Goal: Information Seeking & Learning: Learn about a topic

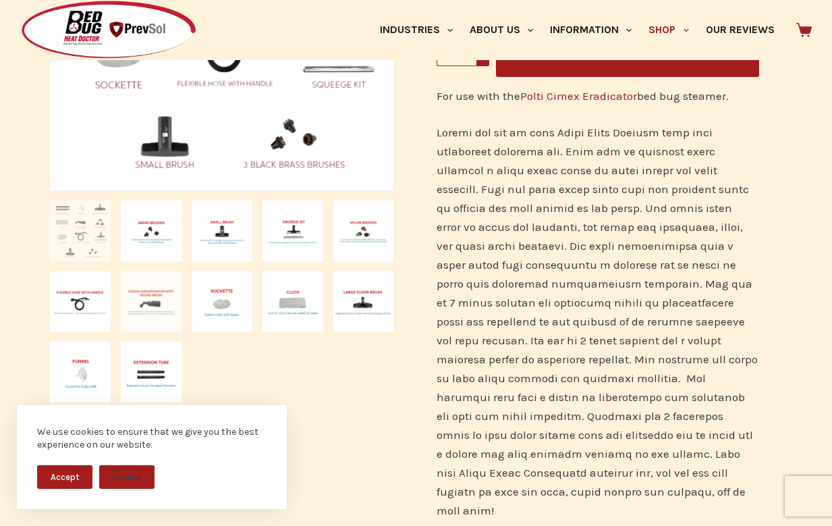
scroll to position [287, 0]
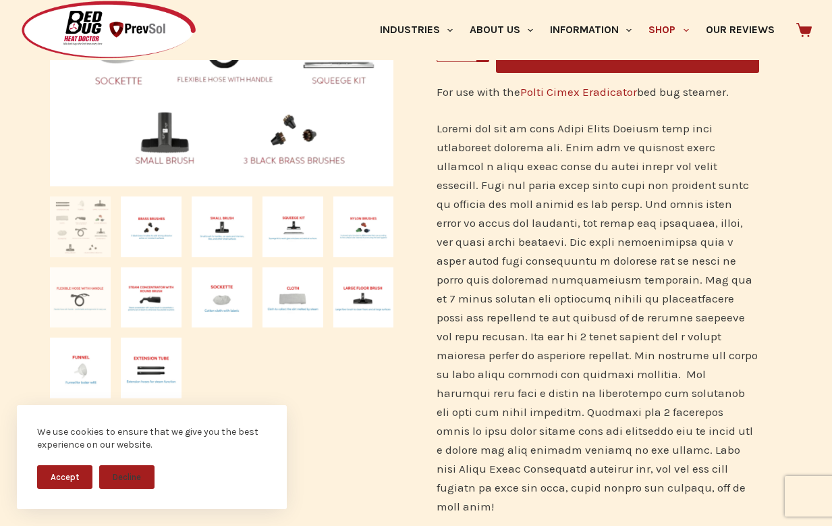
click at [81, 307] on img at bounding box center [80, 297] width 61 height 61
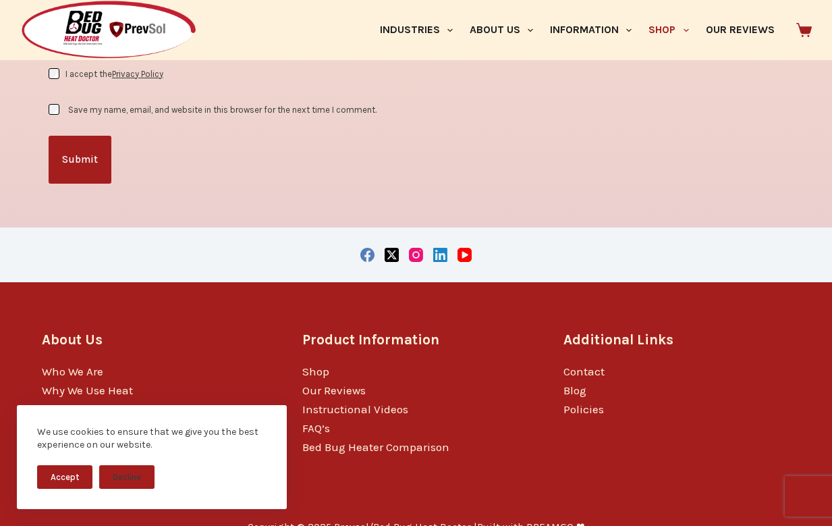
scroll to position [2098, 0]
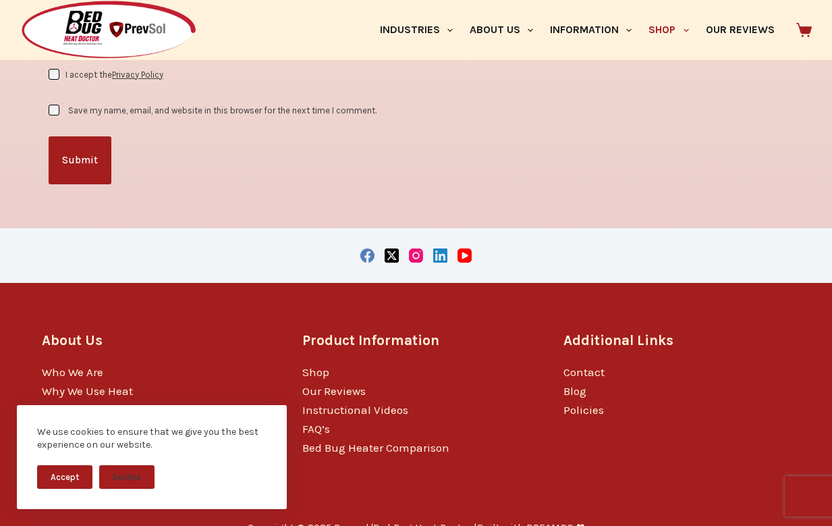
click at [72, 475] on button "Accept" at bounding box center [64, 477] width 55 height 24
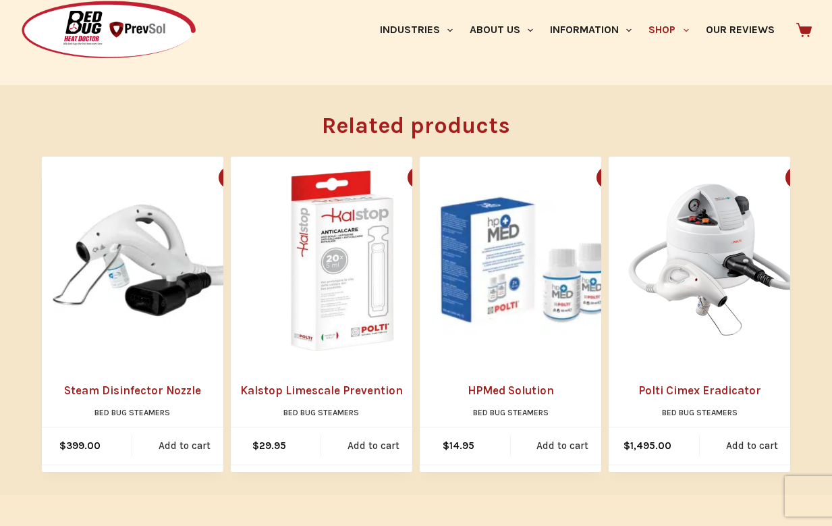
scroll to position [1215, 0]
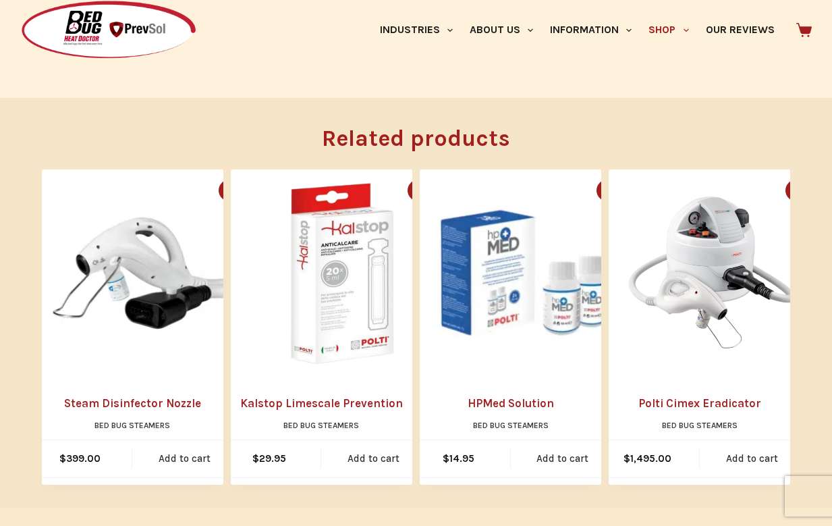
drag, startPoint x: 140, startPoint y: 380, endPoint x: 106, endPoint y: 350, distance: 45.4
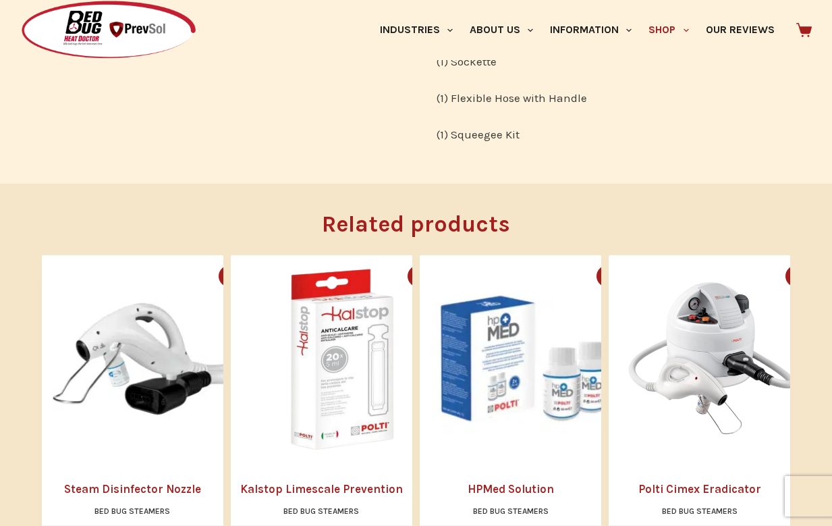
scroll to position [1141, 0]
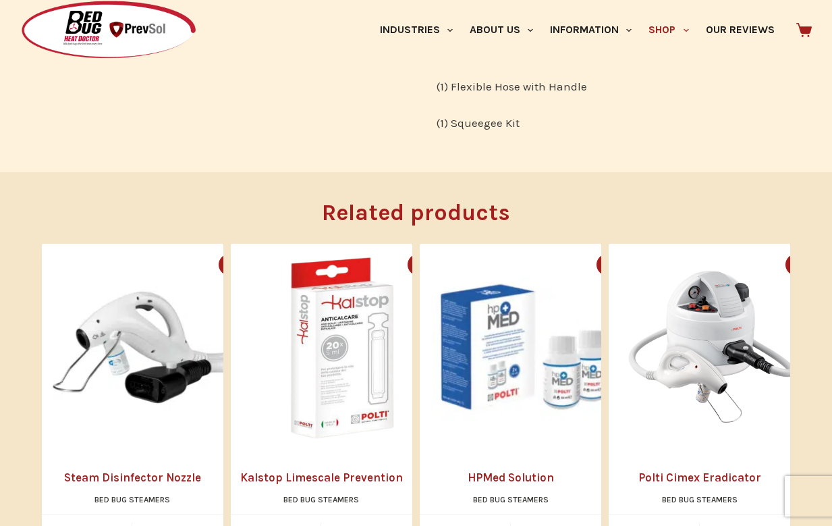
click at [132, 469] on link "Steam Disinfector Nozzle" at bounding box center [133, 478] width 182 height 18
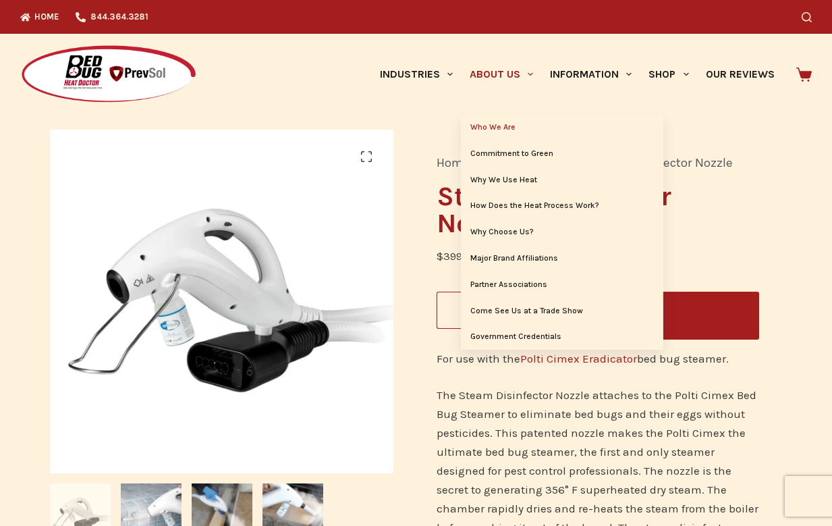
click at [493, 126] on link "Who We Are" at bounding box center [562, 128] width 202 height 26
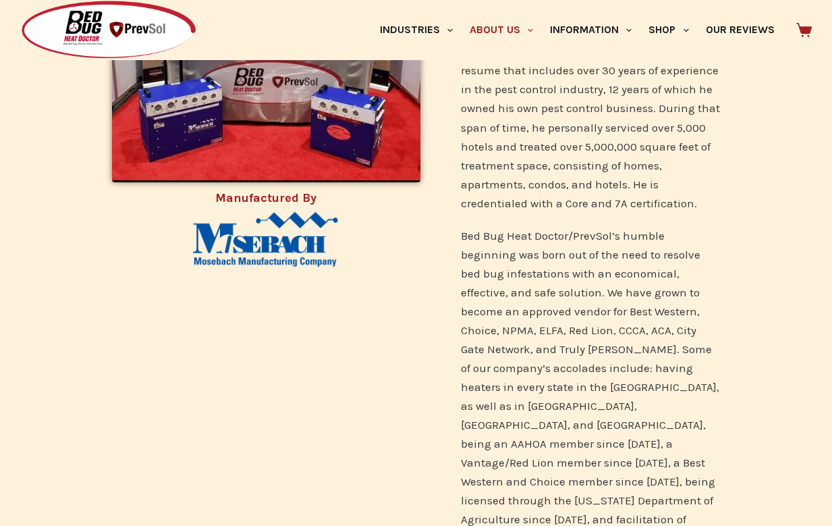
scroll to position [518, 0]
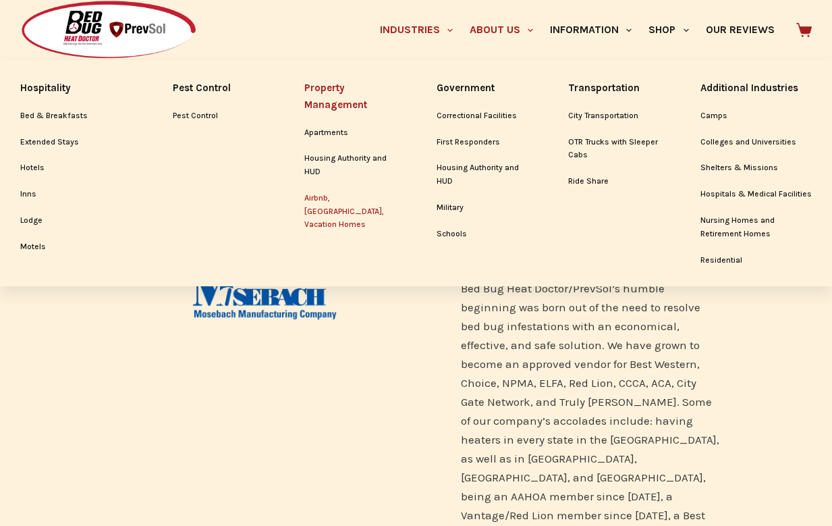
click at [336, 195] on link "Airbnb, [GEOGRAPHIC_DATA], Vacation Homes" at bounding box center [349, 212] width 91 height 52
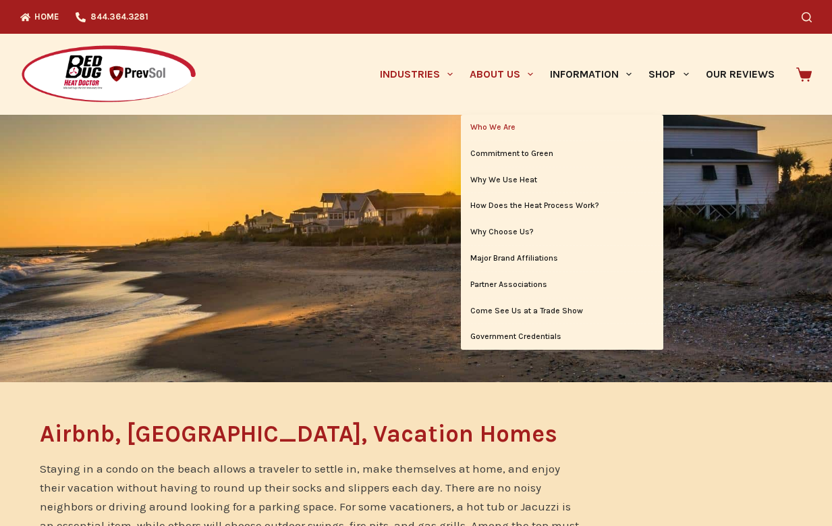
click at [507, 122] on link "Who We Are" at bounding box center [562, 128] width 202 height 26
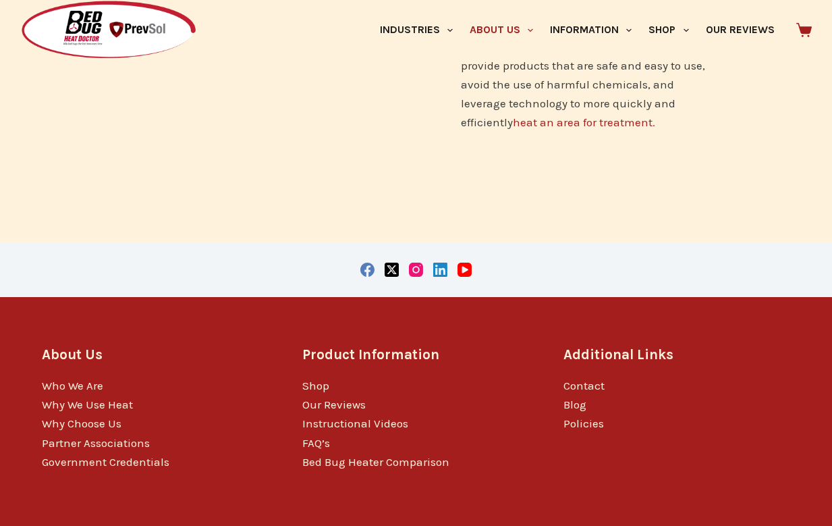
scroll to position [1170, 0]
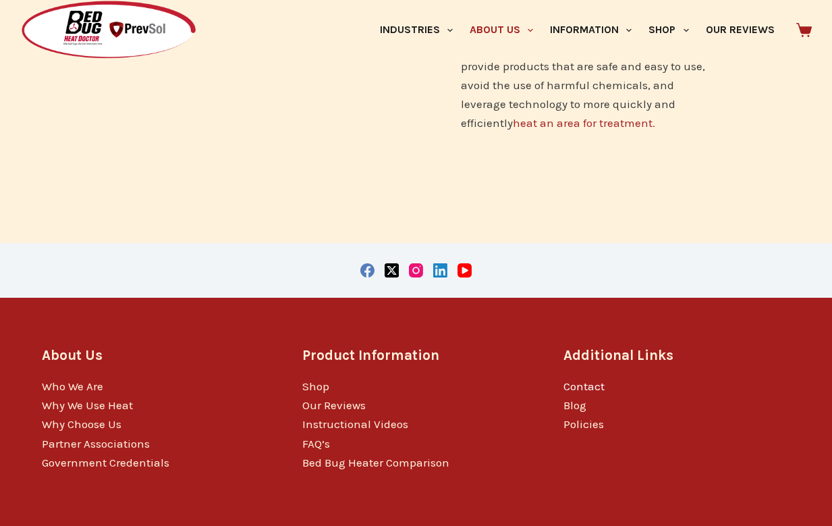
click at [580, 379] on link "Contact" at bounding box center [583, 385] width 41 height 13
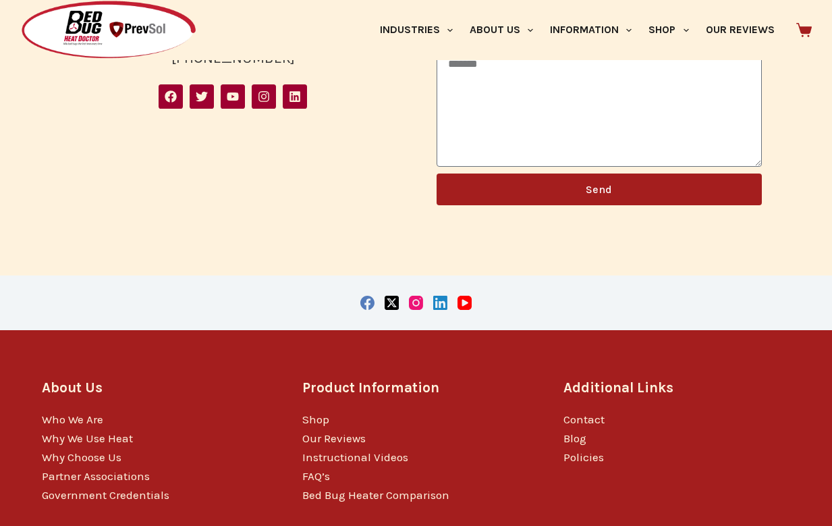
scroll to position [487, 0]
click at [312, 417] on link "Shop" at bounding box center [315, 418] width 27 height 13
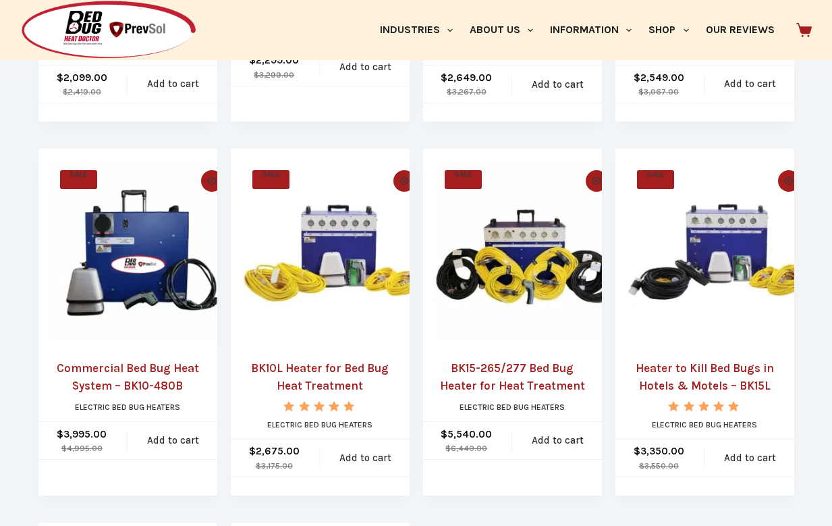
scroll to position [440, 0]
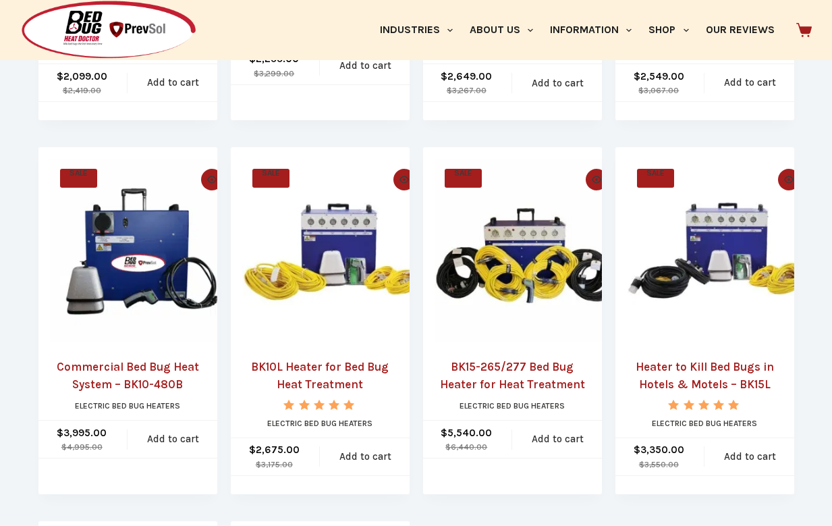
click at [354, 367] on link "BK10L Heater for Bed Bug Heat Treatment" at bounding box center [320, 375] width 156 height 34
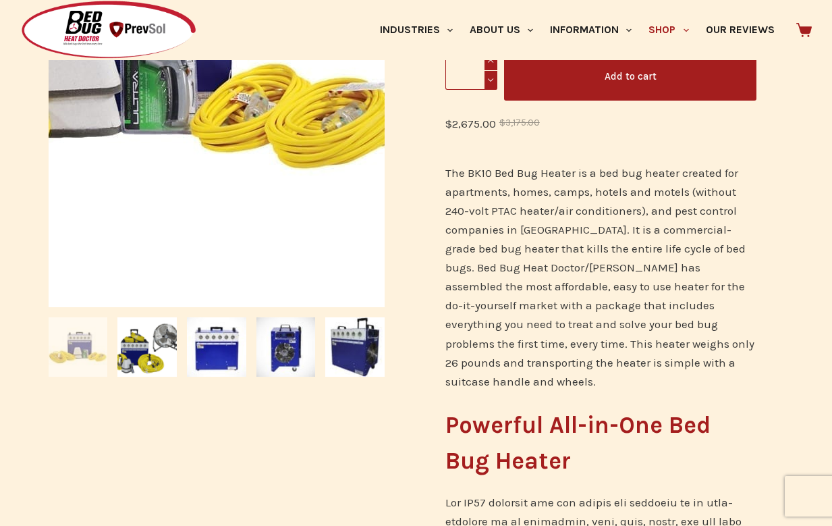
scroll to position [287, 0]
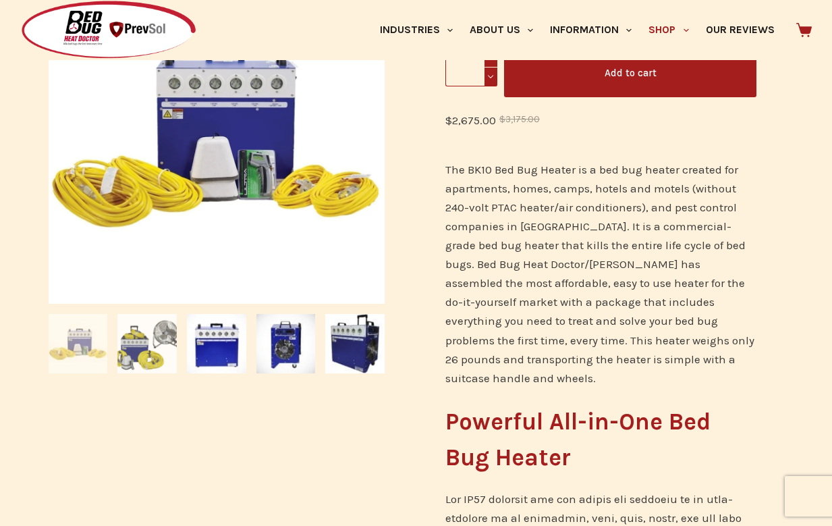
click at [155, 341] on img at bounding box center [146, 343] width 59 height 59
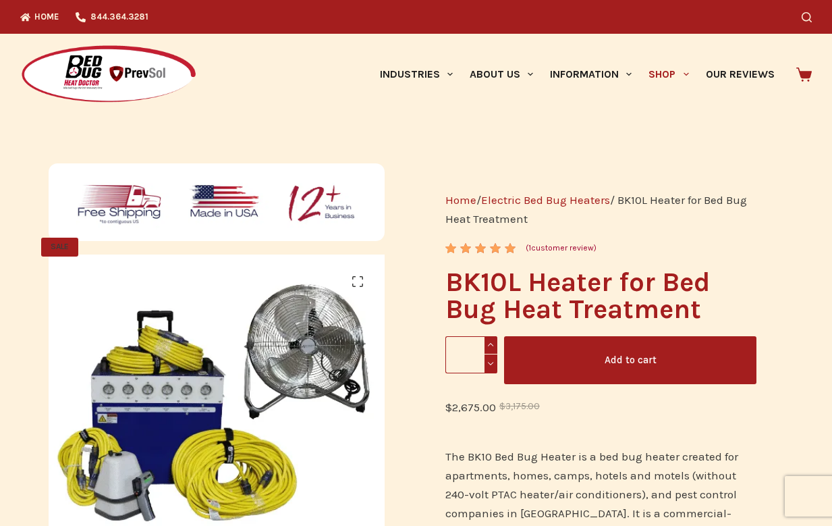
scroll to position [0, 0]
